Goal: Information Seeking & Learning: Learn about a topic

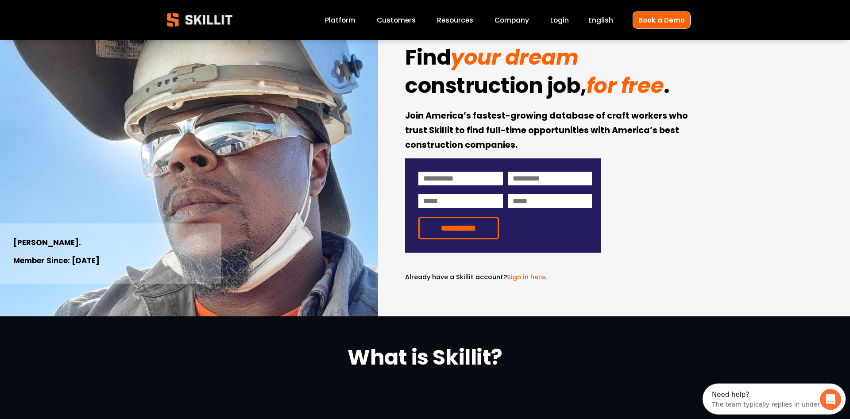
scroll to position [90, 0]
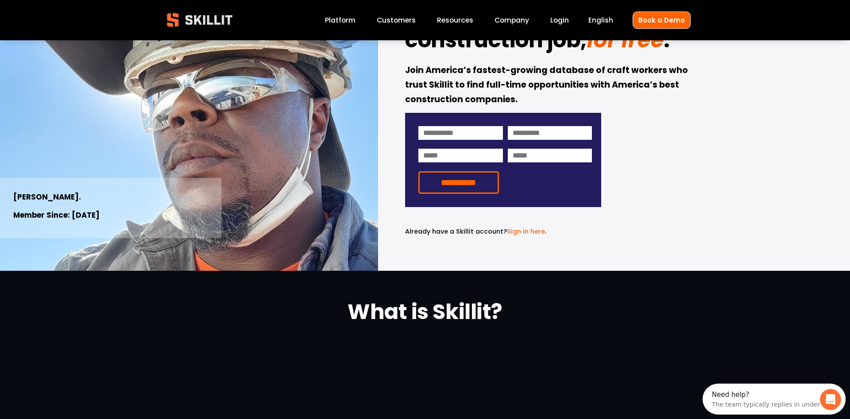
drag, startPoint x: 51, startPoint y: 199, endPoint x: 343, endPoint y: 229, distance: 293.7
click at [90, 203] on p "Eric V. Welder." at bounding box center [110, 197] width 195 height 13
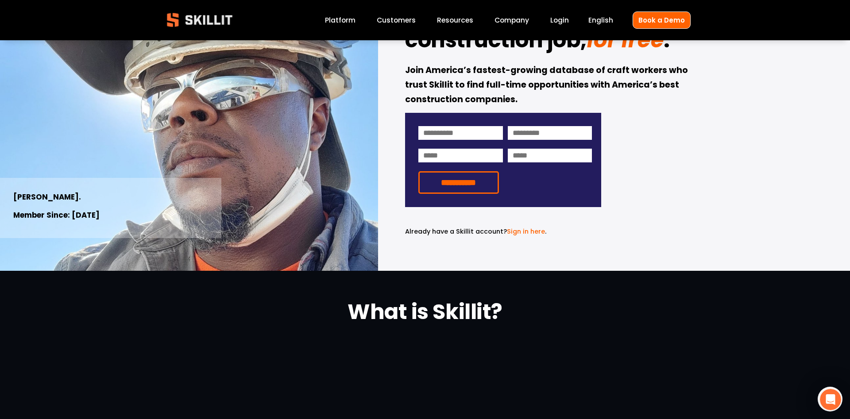
click at [381, 241] on div "**********" at bounding box center [425, 110] width 850 height 321
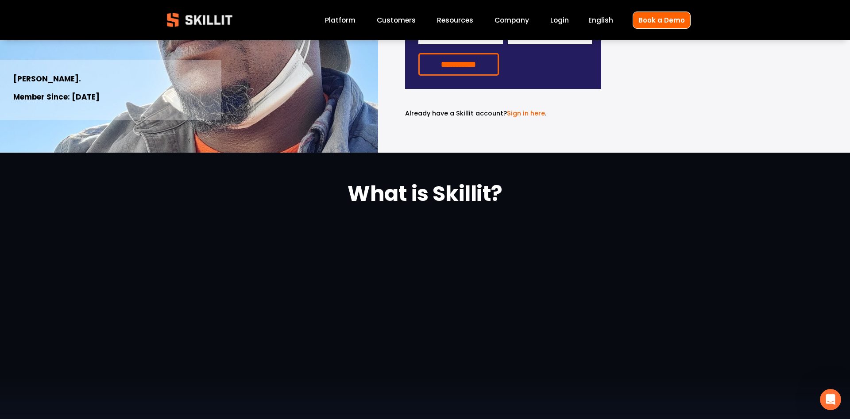
scroll to position [0, 0]
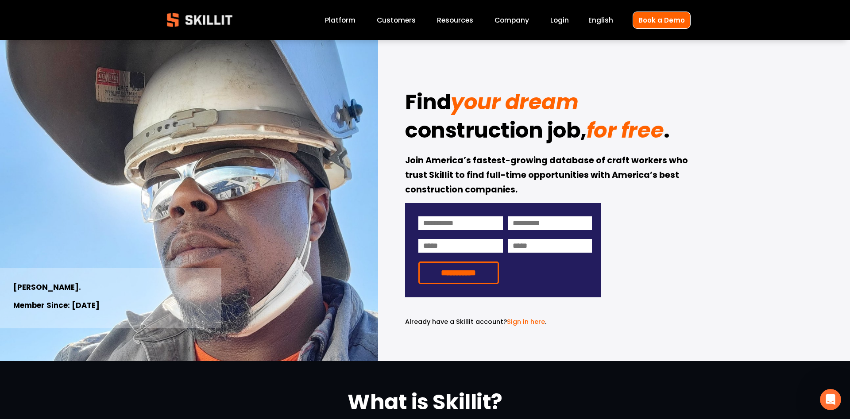
click at [621, 132] on em "for free" at bounding box center [624, 131] width 77 height 30
click at [414, 18] on link "Customers" at bounding box center [396, 20] width 39 height 12
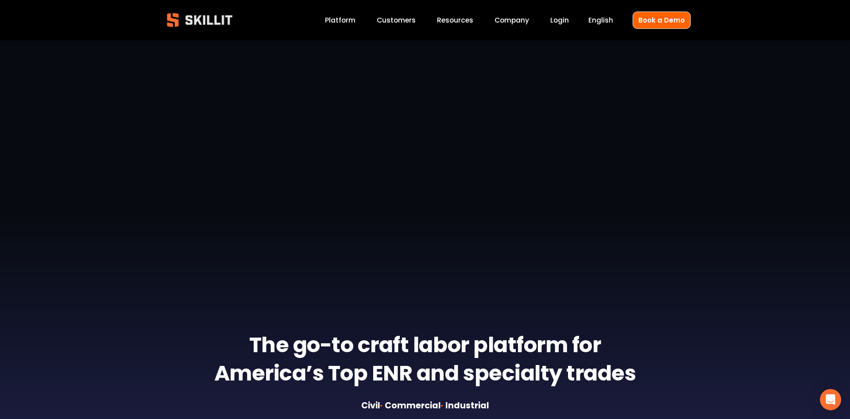
scroll to position [90, 0]
